Goal: Transaction & Acquisition: Purchase product/service

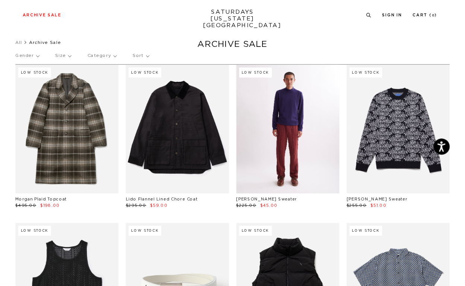
scroll to position [10, 0]
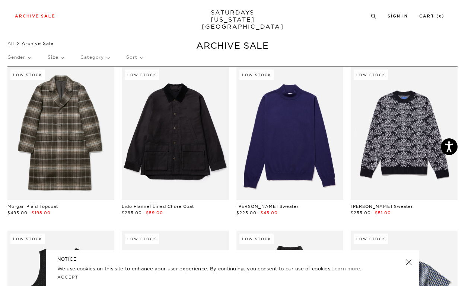
click at [407, 261] on link at bounding box center [408, 262] width 10 height 10
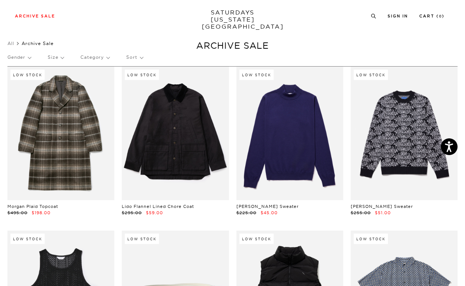
click at [45, 61] on div "Gender Size Category Sort" at bounding box center [232, 57] width 450 height 17
click at [49, 58] on p "Size" at bounding box center [56, 57] width 16 height 17
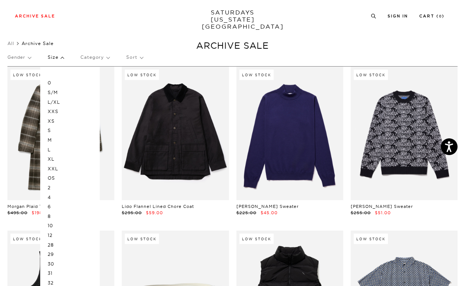
click at [54, 101] on p "L/XL" at bounding box center [70, 102] width 45 height 10
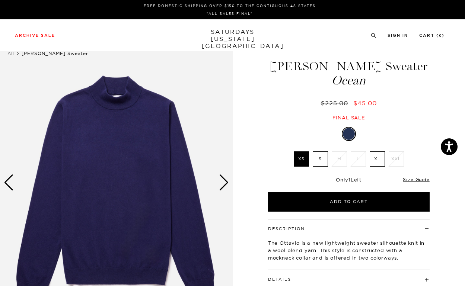
click at [225, 184] on div "Next slide" at bounding box center [224, 182] width 10 height 16
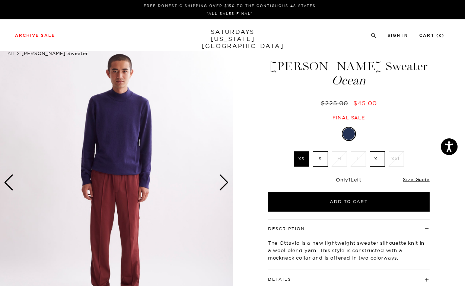
click at [225, 184] on div "Next slide" at bounding box center [224, 182] width 10 height 16
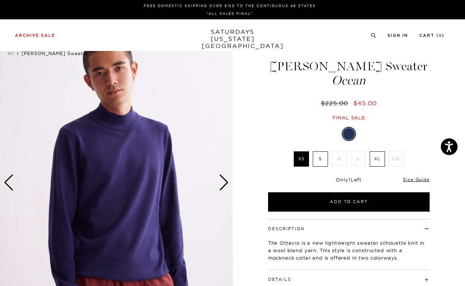
click at [225, 184] on div "Next slide" at bounding box center [224, 182] width 10 height 16
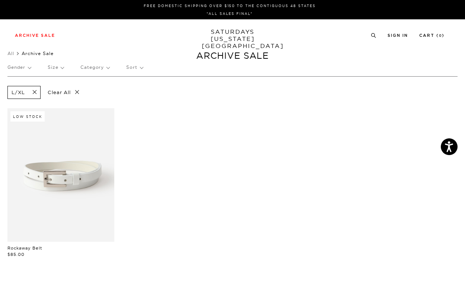
click at [55, 60] on p "Size" at bounding box center [56, 67] width 16 height 17
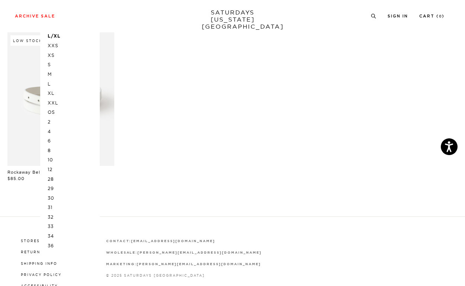
scroll to position [82, 0]
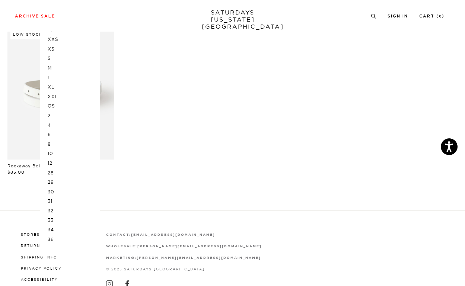
click at [52, 96] on p "XXL" at bounding box center [70, 97] width 45 height 10
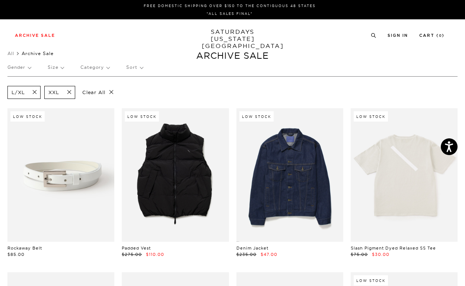
click at [59, 68] on p "Size" at bounding box center [56, 67] width 16 height 17
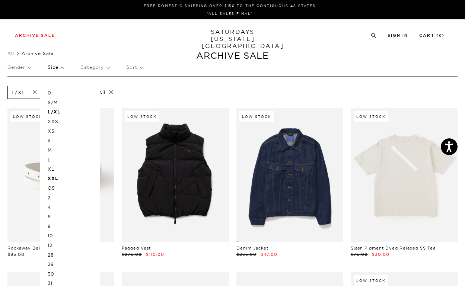
click at [50, 166] on p "XL" at bounding box center [70, 169] width 45 height 10
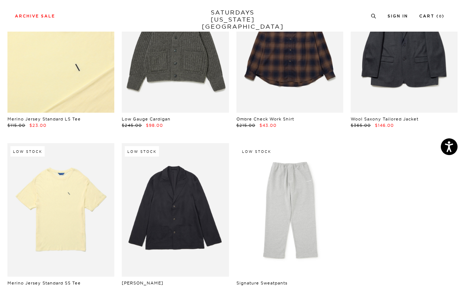
scroll to position [4277, 0]
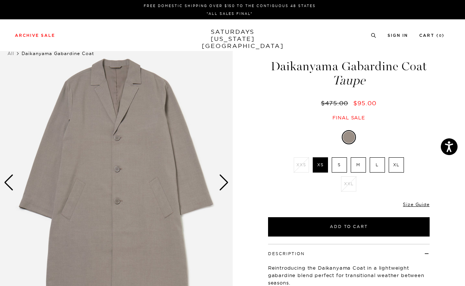
click at [401, 169] on label "XL" at bounding box center [395, 164] width 15 height 15
click at [0, 0] on input "XL" at bounding box center [0, 0] width 0 height 0
click at [221, 191] on img at bounding box center [116, 183] width 232 height 290
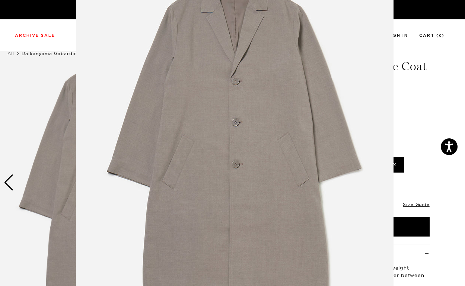
scroll to position [50, 0]
click at [411, 160] on figure at bounding box center [232, 143] width 465 height 286
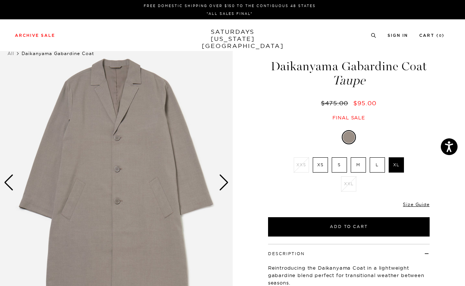
click at [226, 186] on div "Next slide" at bounding box center [224, 182] width 10 height 16
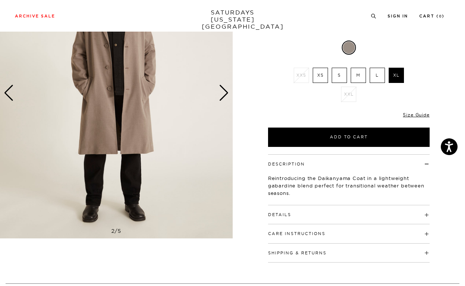
scroll to position [163, 0]
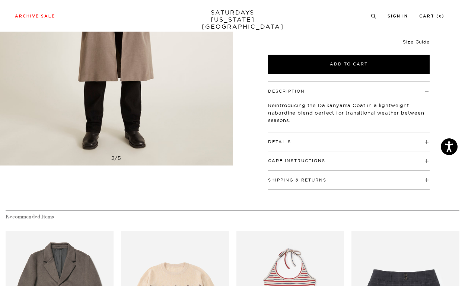
click at [323, 144] on div "Details 65% Polyester / 32% Rayon / 3% Spandex Drop shoulder Button front closu…" at bounding box center [348, 141] width 161 height 19
click at [272, 140] on button "Details" at bounding box center [279, 142] width 23 height 4
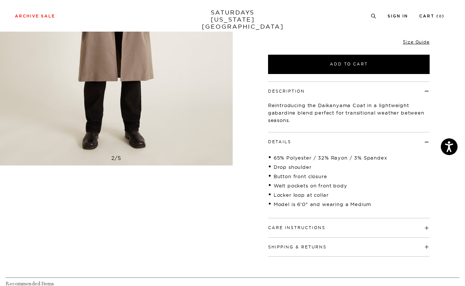
click at [298, 226] on button "Care Instructions" at bounding box center [296, 228] width 57 height 4
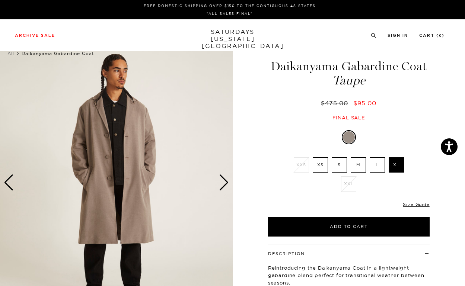
scroll to position [0, 0]
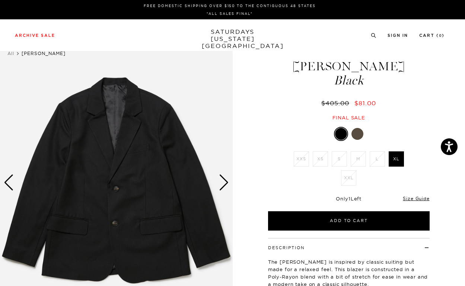
click at [224, 184] on div "Next slide" at bounding box center [224, 182] width 10 height 16
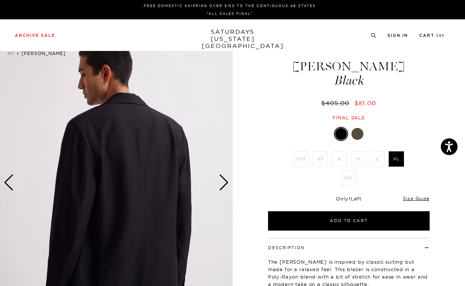
click at [224, 184] on div "Next slide" at bounding box center [224, 182] width 10 height 16
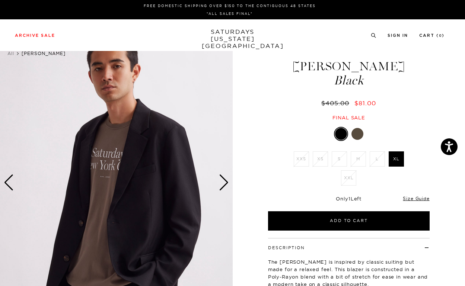
click at [224, 184] on div "Next slide" at bounding box center [224, 182] width 10 height 16
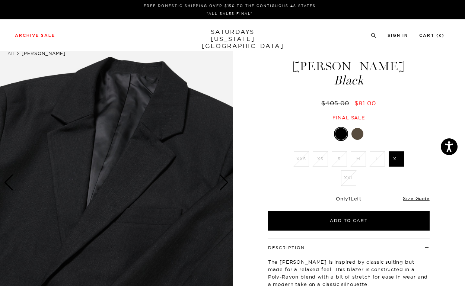
click at [224, 184] on div "Next slide" at bounding box center [224, 182] width 10 height 16
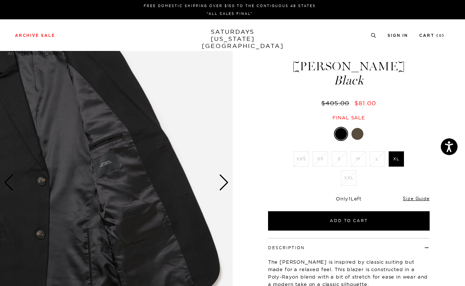
click at [224, 184] on div "Next slide" at bounding box center [224, 182] width 10 height 16
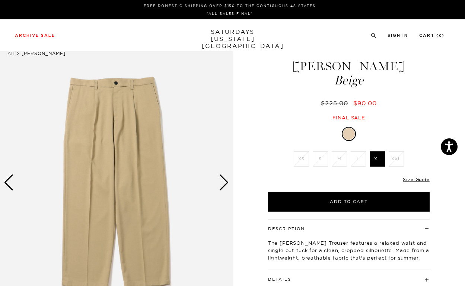
click at [227, 183] on div "Next slide" at bounding box center [224, 182] width 10 height 16
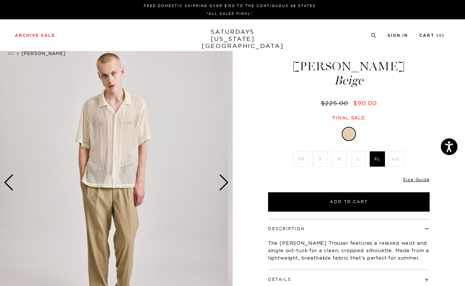
click at [222, 182] on div "Next slide" at bounding box center [224, 182] width 10 height 16
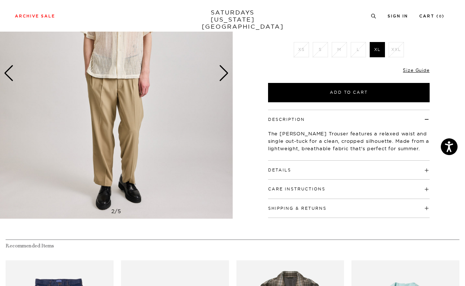
scroll to position [114, 0]
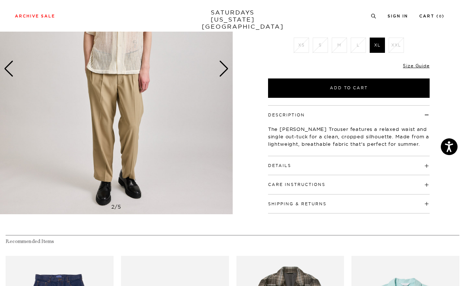
click at [227, 70] on div "Next slide" at bounding box center [224, 69] width 10 height 16
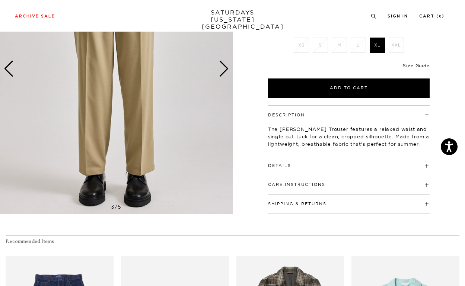
click at [279, 173] on div "Details 67% polyester, 32% viscose, 1% spandex Model is 6'0" and wearing a size…" at bounding box center [348, 165] width 161 height 19
click at [285, 167] on h4 "Details" at bounding box center [348, 162] width 161 height 12
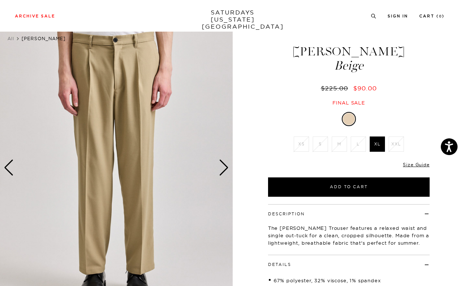
scroll to position [17, 0]
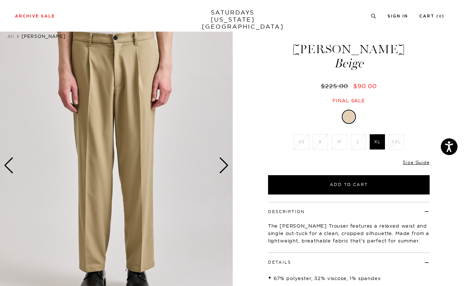
click at [221, 160] on div "Next slide" at bounding box center [224, 165] width 10 height 16
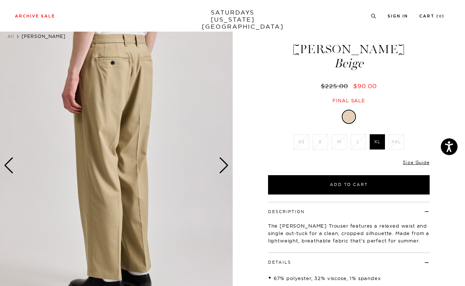
click at [221, 160] on div "Next slide" at bounding box center [224, 165] width 10 height 16
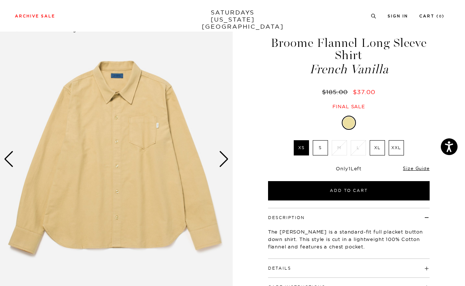
scroll to position [25, 0]
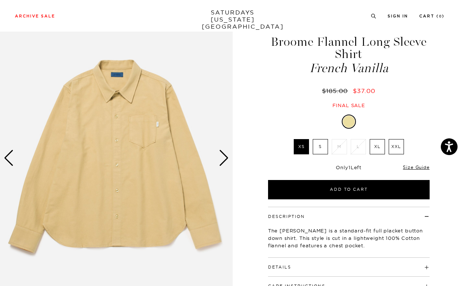
click at [221, 160] on div "Next slide" at bounding box center [224, 158] width 10 height 16
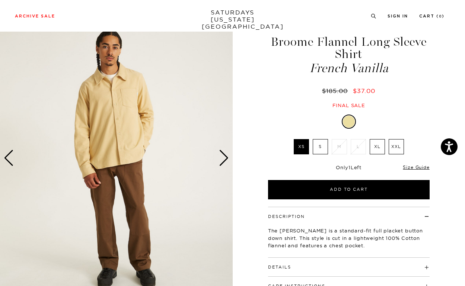
click at [222, 160] on div "Next slide" at bounding box center [224, 158] width 10 height 16
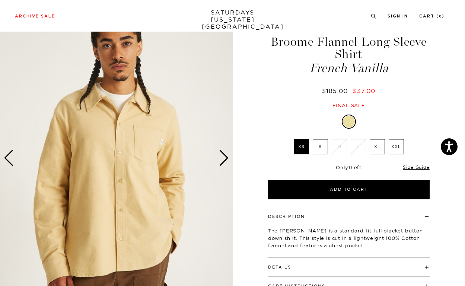
click at [222, 160] on div "Next slide" at bounding box center [224, 158] width 10 height 16
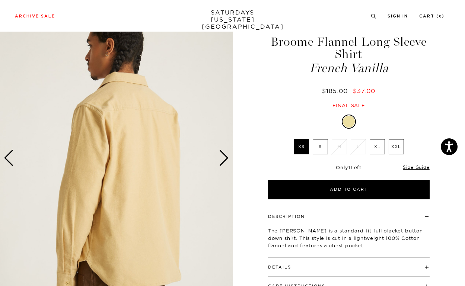
click at [222, 160] on div "Next slide" at bounding box center [224, 158] width 10 height 16
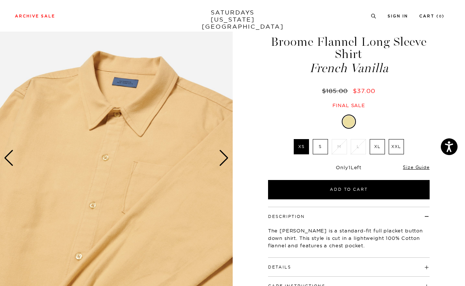
click at [222, 160] on div "Next slide" at bounding box center [224, 158] width 10 height 16
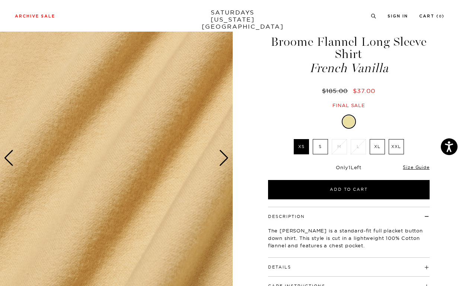
click at [222, 160] on div "Next slide" at bounding box center [224, 158] width 10 height 16
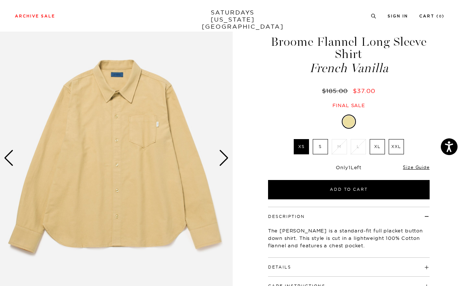
click at [222, 160] on div "Next slide" at bounding box center [224, 158] width 10 height 16
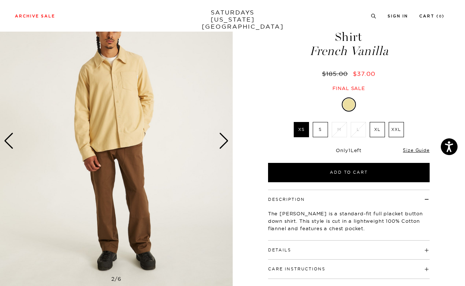
scroll to position [38, 0]
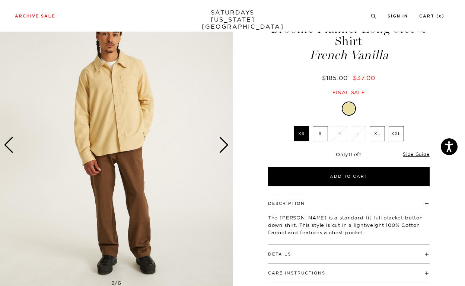
click at [222, 146] on div "Next slide" at bounding box center [224, 145] width 10 height 16
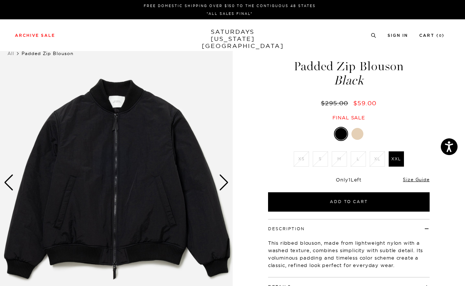
click at [225, 178] on div "Next slide" at bounding box center [224, 182] width 10 height 16
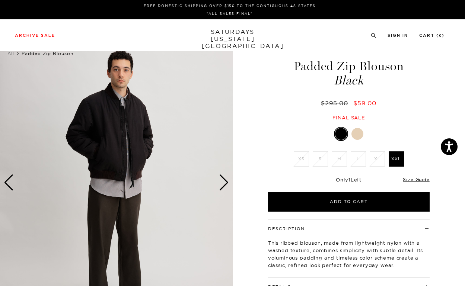
click at [225, 178] on div "Next slide" at bounding box center [224, 182] width 10 height 16
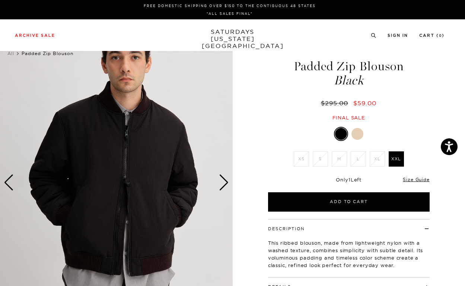
click at [225, 178] on div "Next slide" at bounding box center [224, 182] width 10 height 16
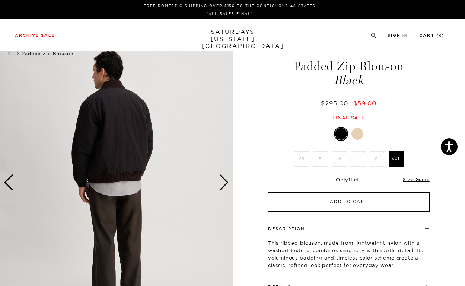
click at [329, 197] on button "Add to Cart" at bounding box center [348, 201] width 161 height 19
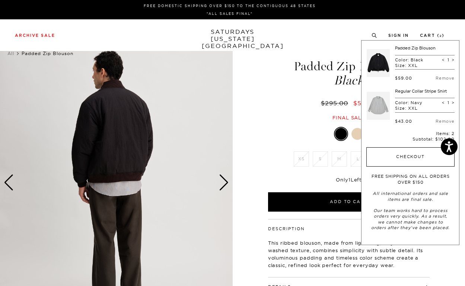
click at [396, 155] on button "Checkout" at bounding box center [410, 156] width 88 height 19
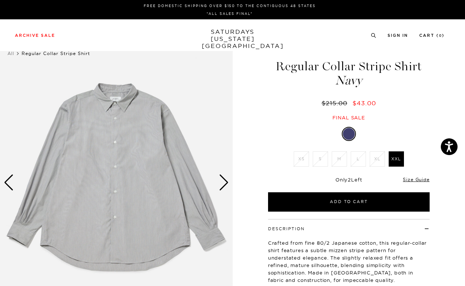
click at [224, 195] on img at bounding box center [116, 183] width 232 height 290
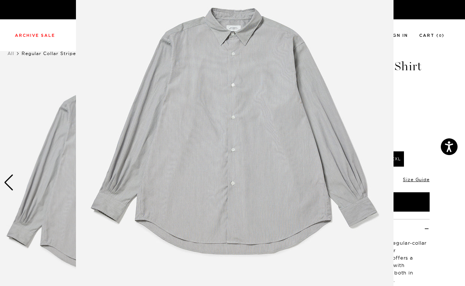
scroll to position [51, 0]
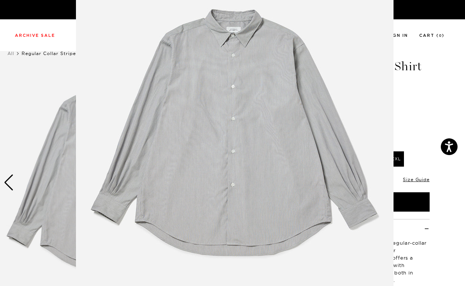
click at [271, 152] on img at bounding box center [234, 139] width 317 height 381
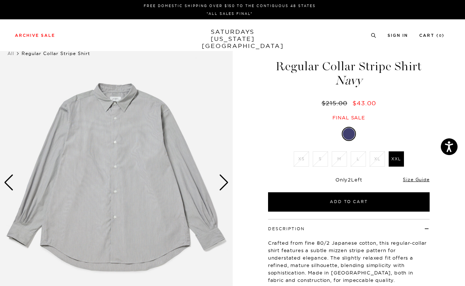
click at [222, 181] on div "Next slide" at bounding box center [224, 182] width 10 height 16
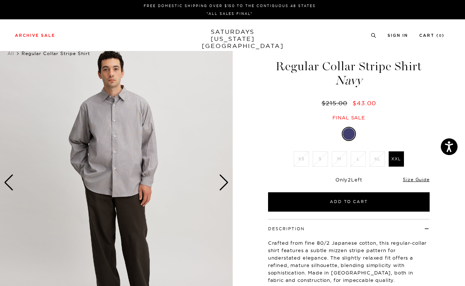
click at [222, 181] on div "Next slide" at bounding box center [224, 182] width 10 height 16
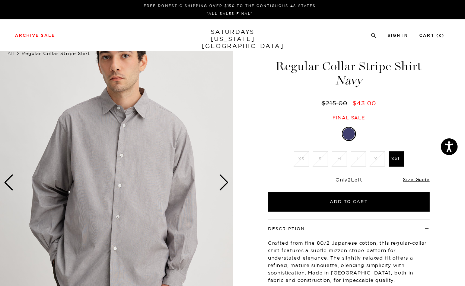
click at [222, 181] on div "Next slide" at bounding box center [224, 182] width 10 height 16
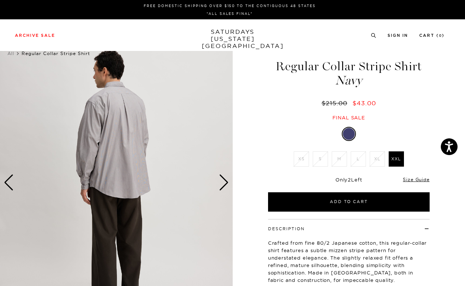
click at [222, 181] on div "Next slide" at bounding box center [224, 182] width 10 height 16
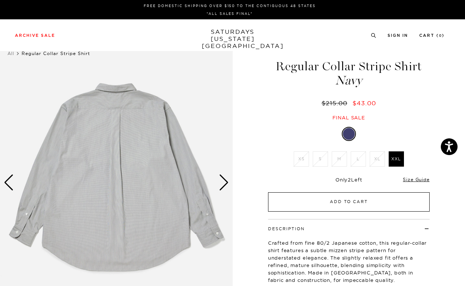
click at [335, 199] on button "Add to Cart" at bounding box center [348, 201] width 161 height 19
